Goal: Task Accomplishment & Management: Use online tool/utility

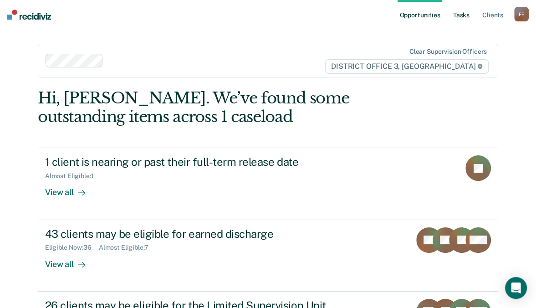
click at [462, 14] on link "Tasks" at bounding box center [462, 14] width 20 height 29
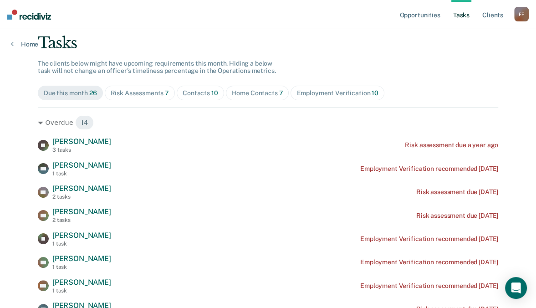
scroll to position [73, 0]
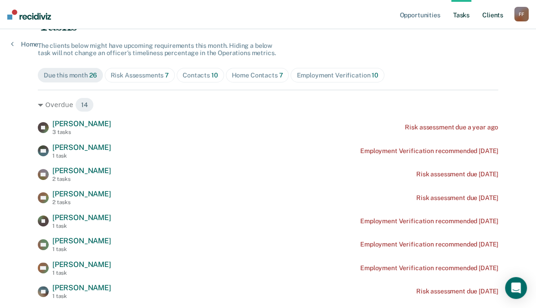
click at [496, 15] on link "Client s" at bounding box center [493, 14] width 25 height 29
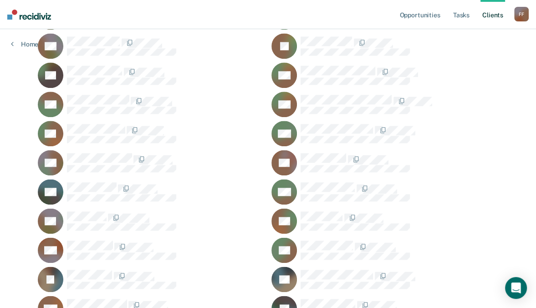
scroll to position [875, 0]
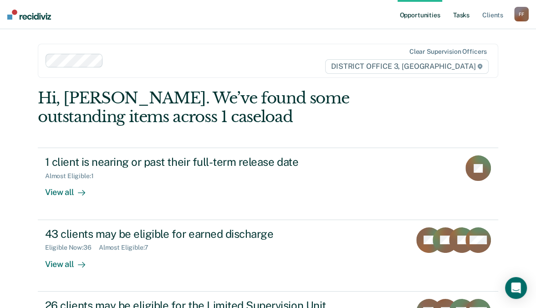
click at [457, 15] on link "Tasks" at bounding box center [462, 14] width 20 height 29
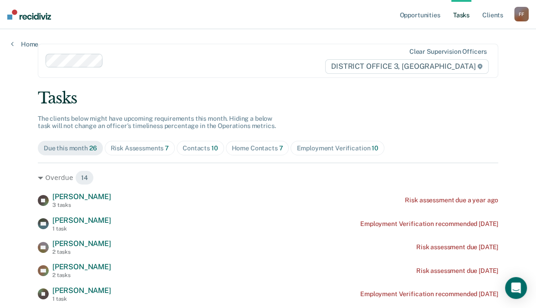
click at [306, 145] on div "Employment Verification 10" at bounding box center [338, 148] width 82 height 8
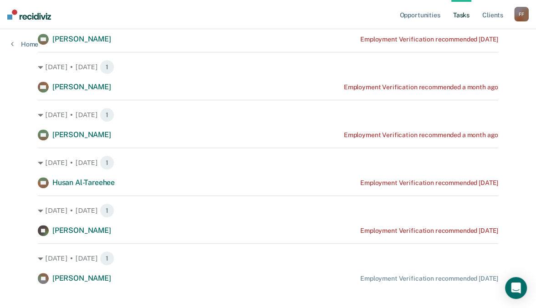
scroll to position [362, 0]
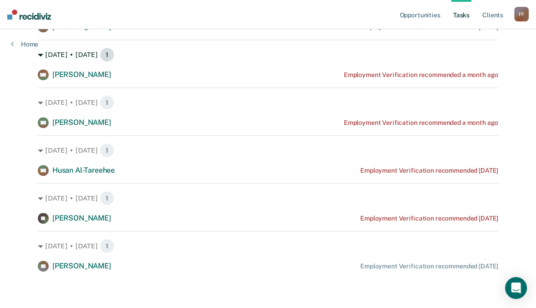
click at [453, 61] on div "[DATE] • [DATE] 1" at bounding box center [268, 54] width 461 height 15
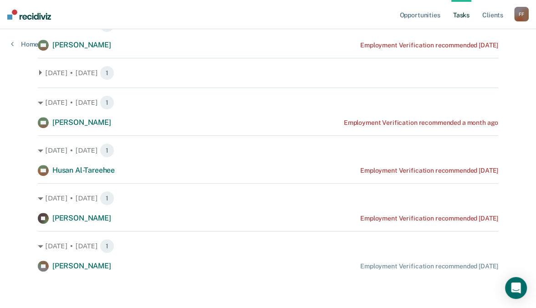
click at [134, 206] on div "[DATE] • [DATE] 1 [PERSON_NAME] Employment Verification recommended [DATE]" at bounding box center [268, 203] width 461 height 41
